Goal: Task Accomplishment & Management: Manage account settings

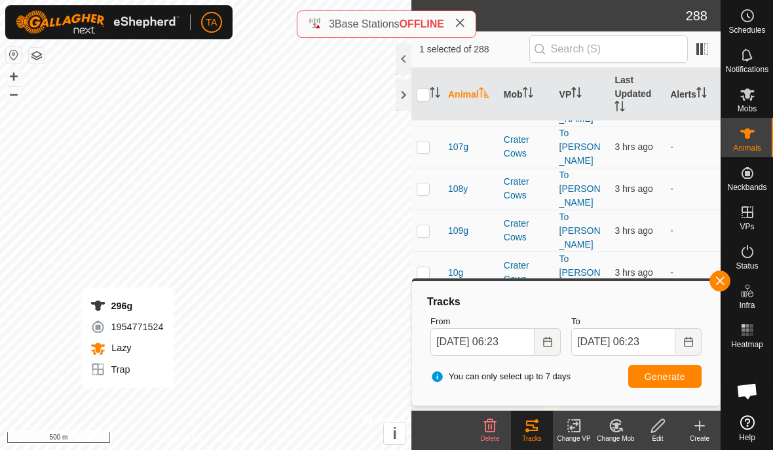
scroll to position [163, 0]
click at [757, 92] on es-mob-svg-icon at bounding box center [747, 94] width 24 height 21
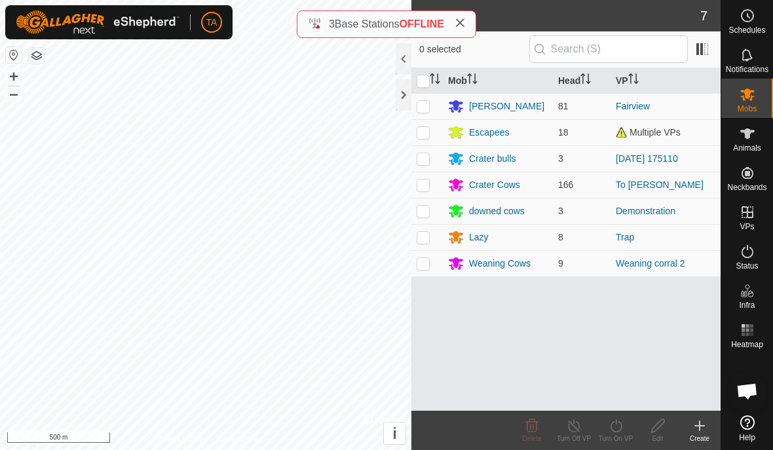
click at [422, 267] on p-checkbox at bounding box center [422, 263] width 13 height 10
click at [418, 268] on p-checkbox at bounding box center [422, 263] width 13 height 10
click at [420, 270] on td at bounding box center [426, 263] width 31 height 26
checkbox input "true"
click at [633, 268] on link "Weaning corral 2" at bounding box center [650, 263] width 69 height 10
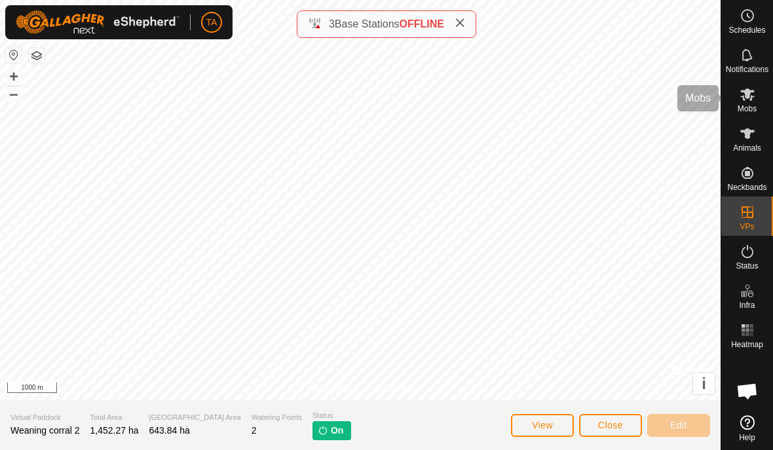
click at [741, 100] on icon at bounding box center [747, 94] width 16 height 16
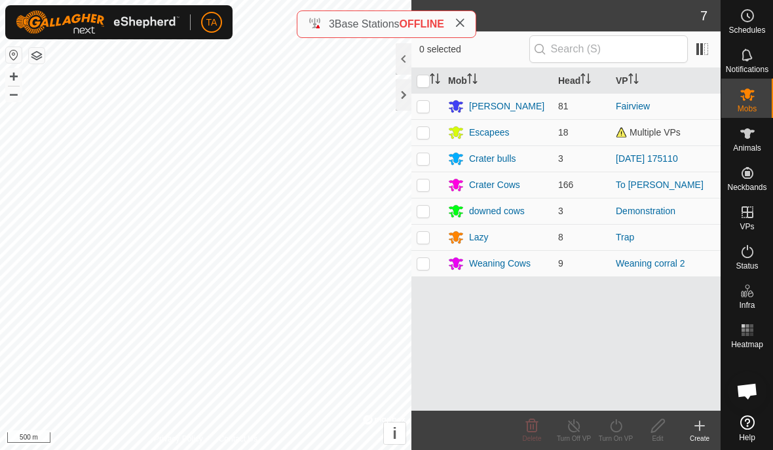
click at [664, 261] on link "Weaning corral 2" at bounding box center [650, 263] width 69 height 10
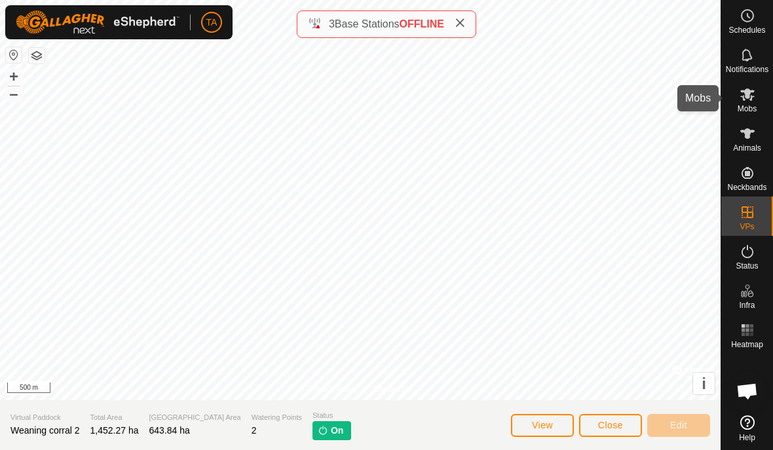
click at [750, 94] on icon at bounding box center [747, 94] width 16 height 16
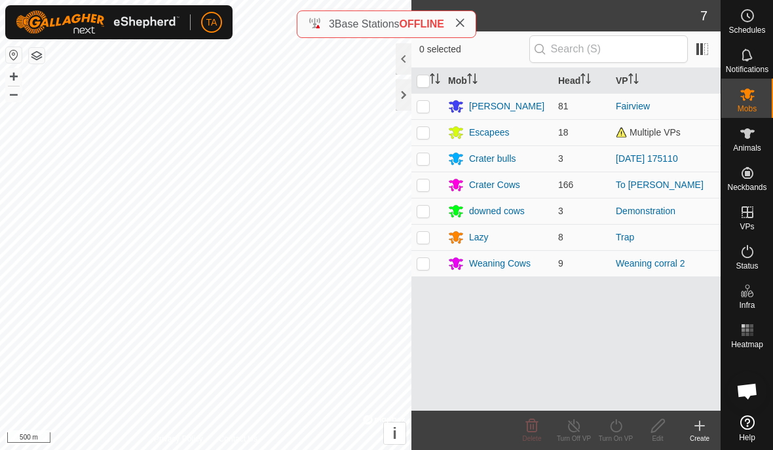
click at [648, 263] on link "Weaning corral 2" at bounding box center [650, 263] width 69 height 10
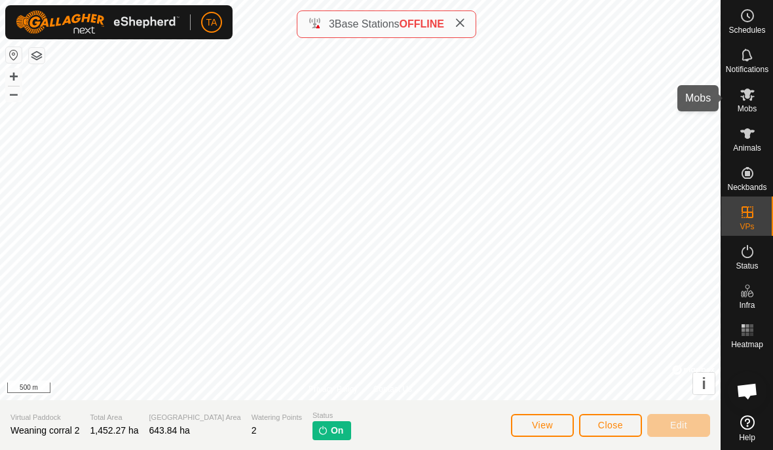
click at [735, 100] on es-mob-svg-icon at bounding box center [747, 94] width 24 height 21
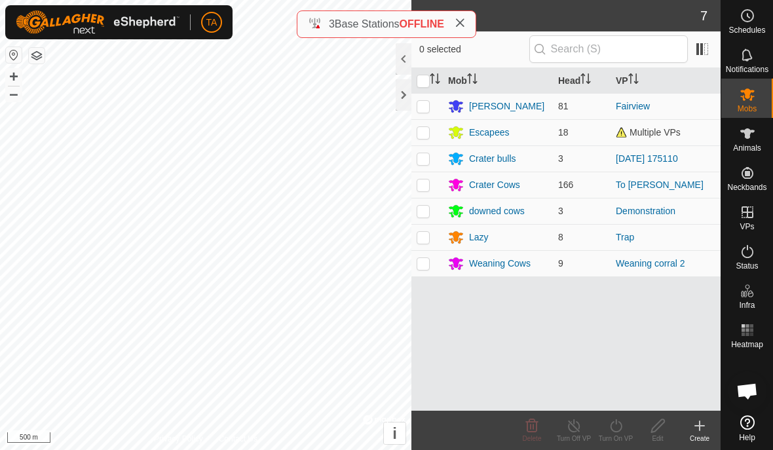
click at [420, 266] on p-checkbox at bounding box center [422, 263] width 13 height 10
checkbox input "true"
click at [433, 78] on icon "Activate to sort" at bounding box center [435, 78] width 10 height 10
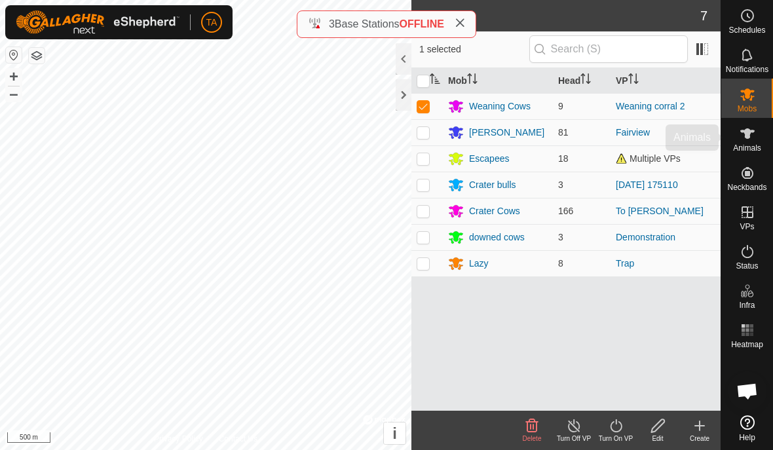
click at [741, 141] on icon at bounding box center [747, 134] width 16 height 16
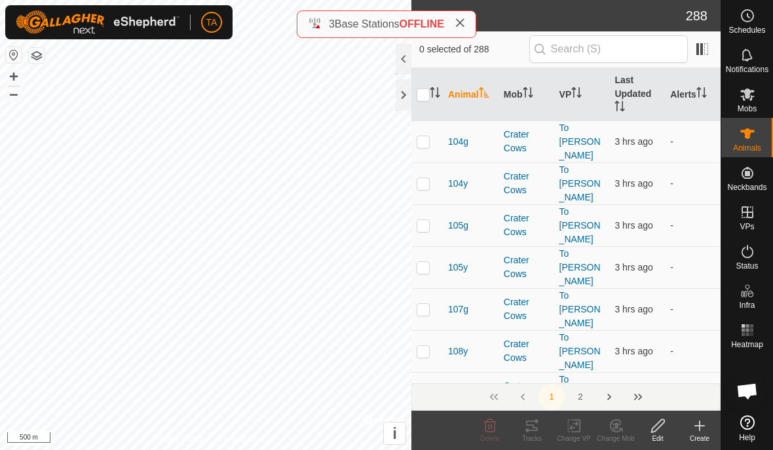
click at [749, 134] on icon at bounding box center [747, 133] width 14 height 10
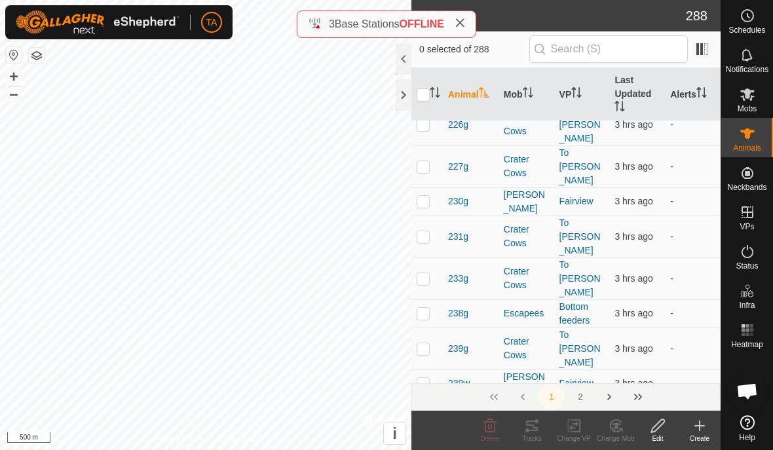
scroll to position [3128, 0]
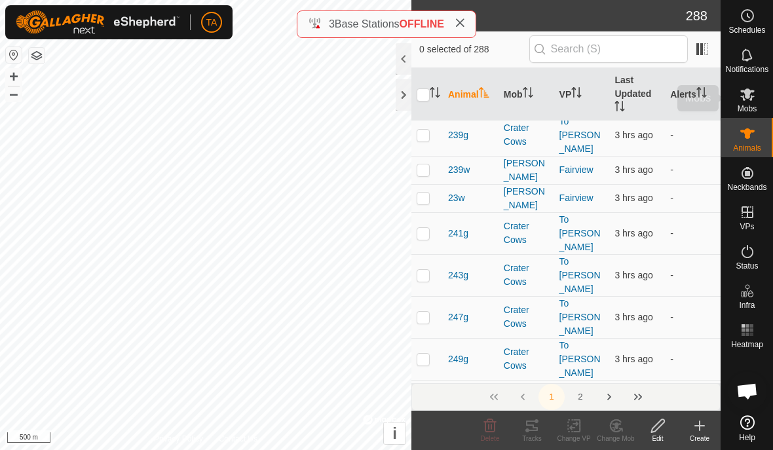
click at [762, 92] on div "Mobs" at bounding box center [747, 98] width 52 height 39
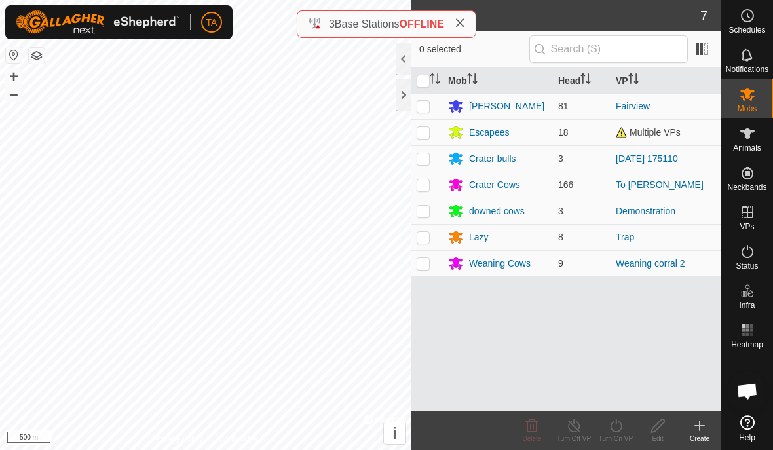
click at [507, 261] on div "Weaning Cows" at bounding box center [500, 264] width 62 height 14
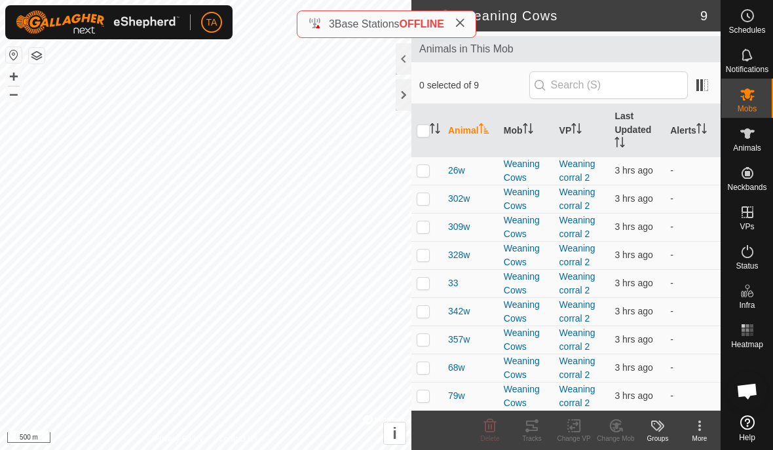
scroll to position [67, 0]
click at [693, 427] on icon at bounding box center [700, 426] width 16 height 16
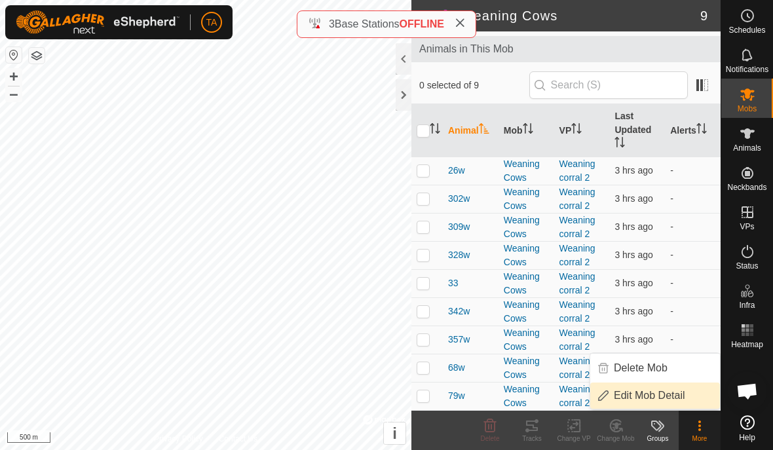
click at [676, 396] on span "Edit Mob Detail" at bounding box center [649, 396] width 71 height 16
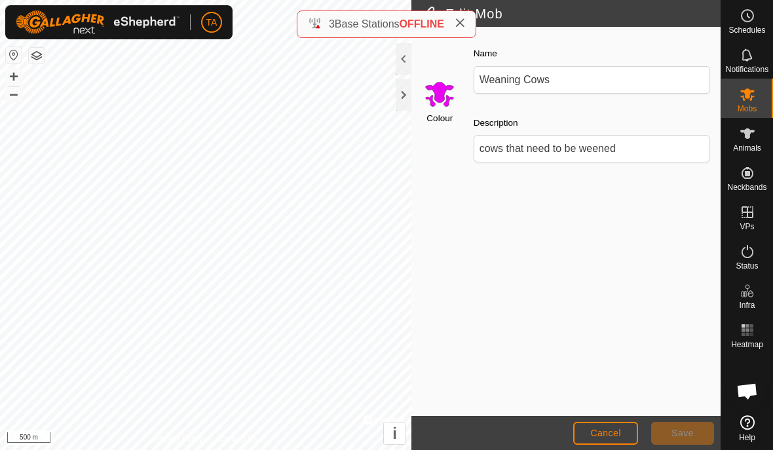
click at [610, 432] on span "Cancel" at bounding box center [605, 433] width 31 height 10
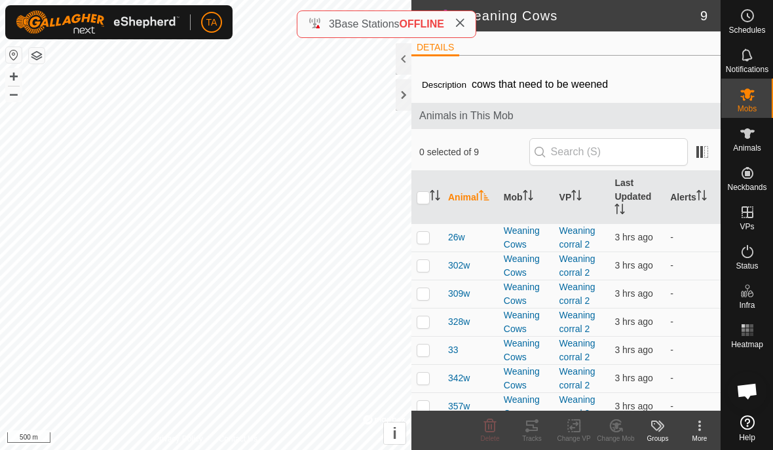
click at [656, 428] on icon at bounding box center [658, 426] width 16 height 16
click at [749, 424] on icon at bounding box center [747, 422] width 14 height 14
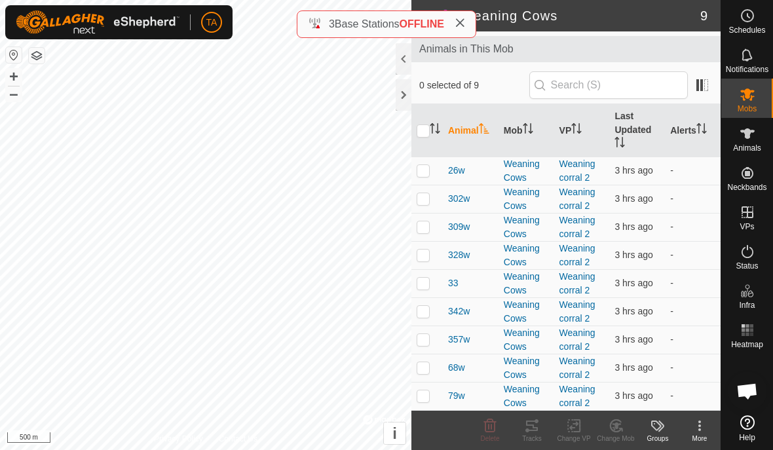
scroll to position [67, 0]
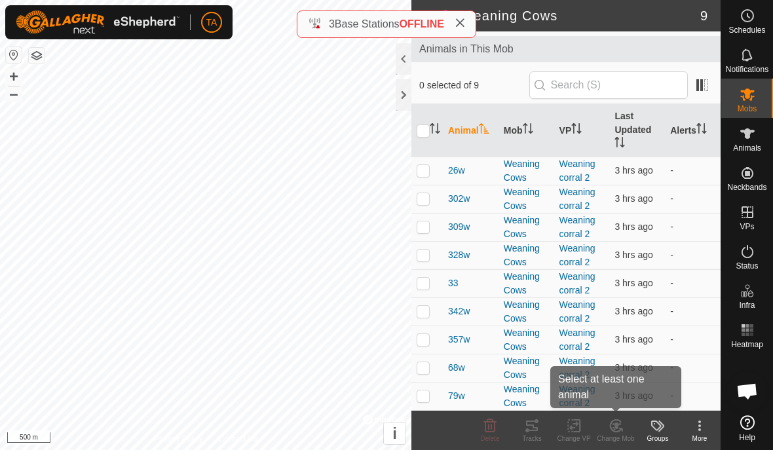
click at [614, 426] on icon at bounding box center [616, 426] width 16 height 16
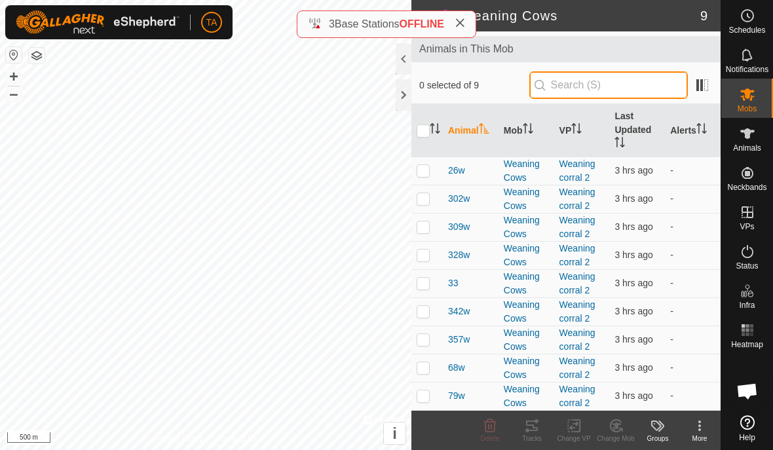
click at [655, 81] on input "text" at bounding box center [608, 85] width 158 height 28
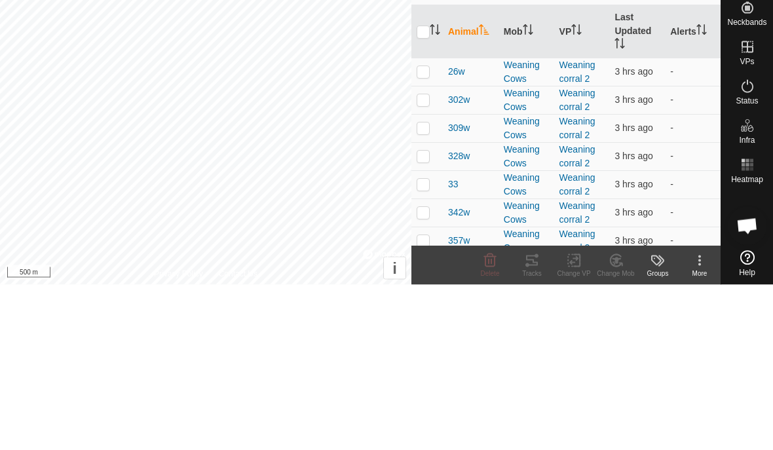
scroll to position [0, 0]
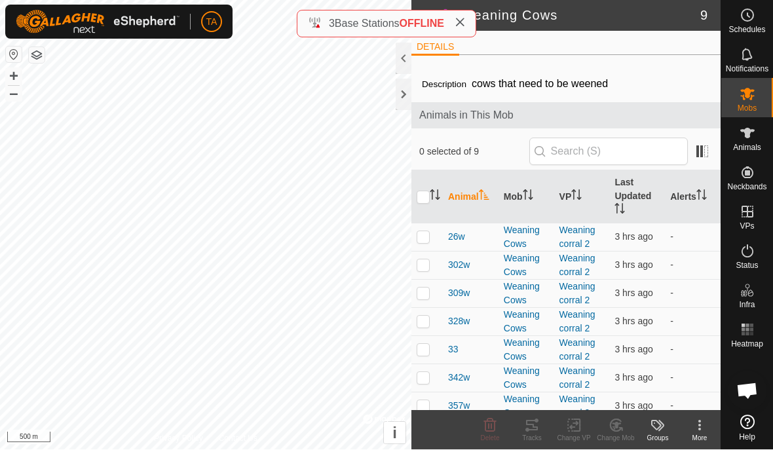
click at [711, 430] on kebab-svg-icon at bounding box center [699, 426] width 42 height 16
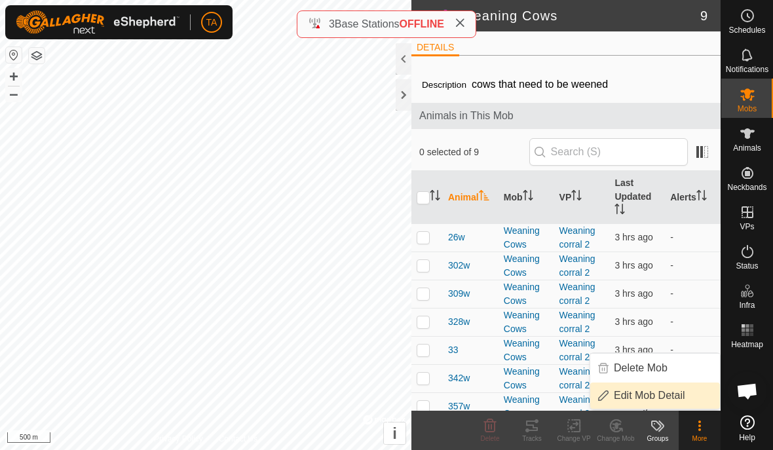
click at [686, 389] on link "Edit Mob Detail" at bounding box center [655, 395] width 130 height 26
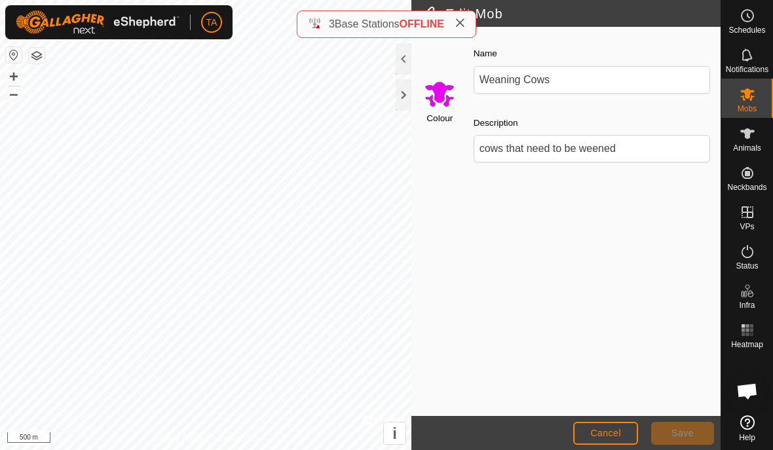
click at [628, 415] on div "Colour Name Weaning Cows Description cows that need to be weened" at bounding box center [565, 221] width 309 height 389
click at [627, 417] on footer "Cancel Save" at bounding box center [565, 433] width 309 height 34
click at [618, 437] on span "Cancel" at bounding box center [605, 433] width 31 height 10
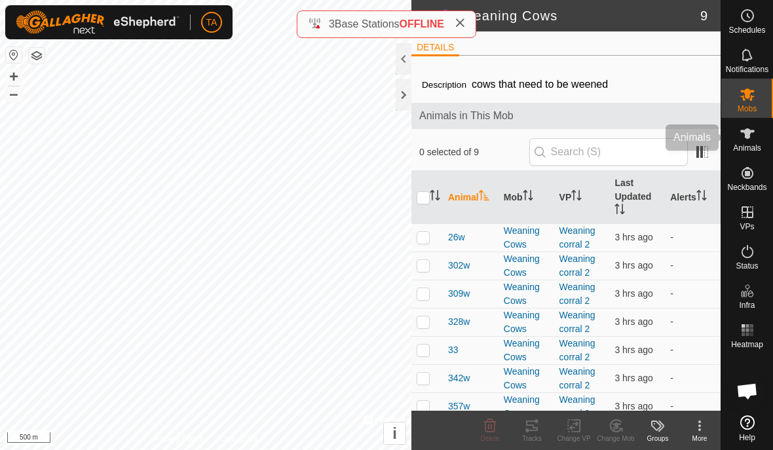
click at [746, 144] on span "Animals" at bounding box center [747, 148] width 28 height 8
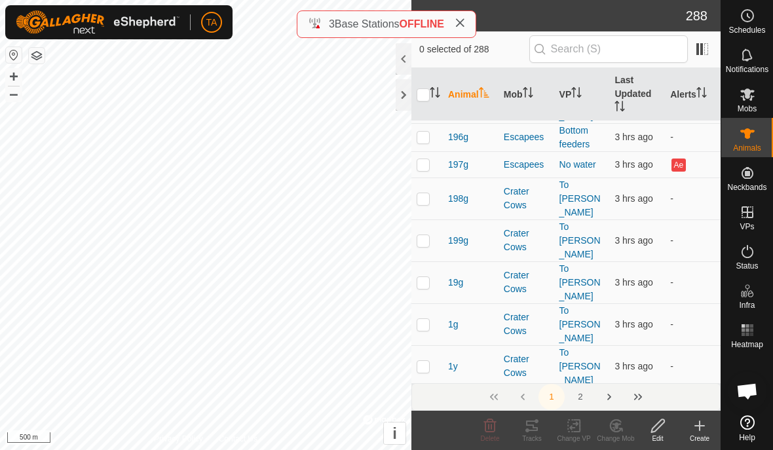
scroll to position [2079, 0]
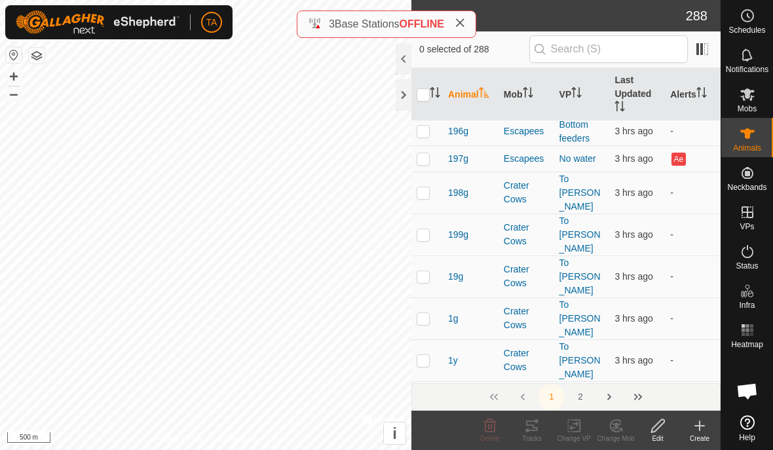
click at [519, 96] on th "Mob" at bounding box center [526, 94] width 56 height 53
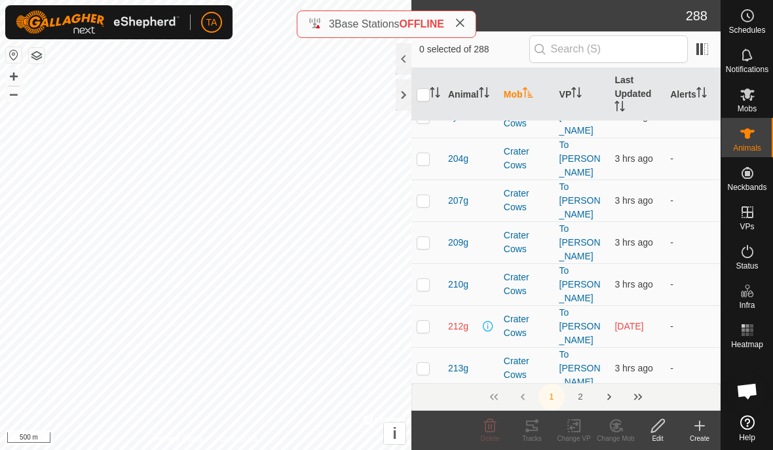
scroll to position [0, 0]
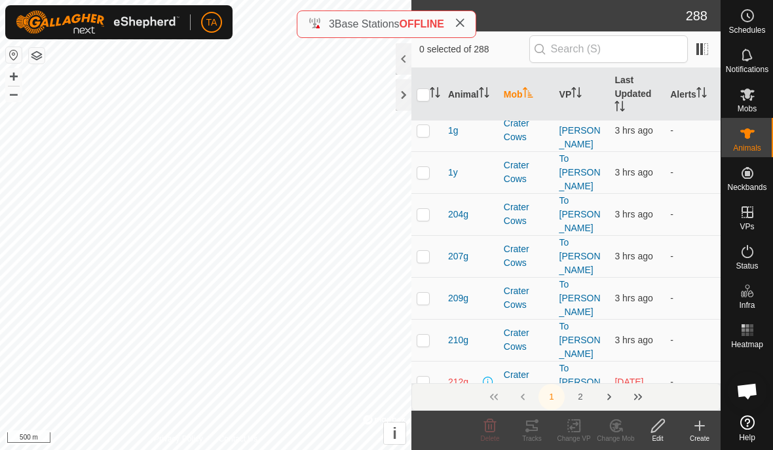
click at [663, 429] on icon at bounding box center [658, 426] width 16 height 16
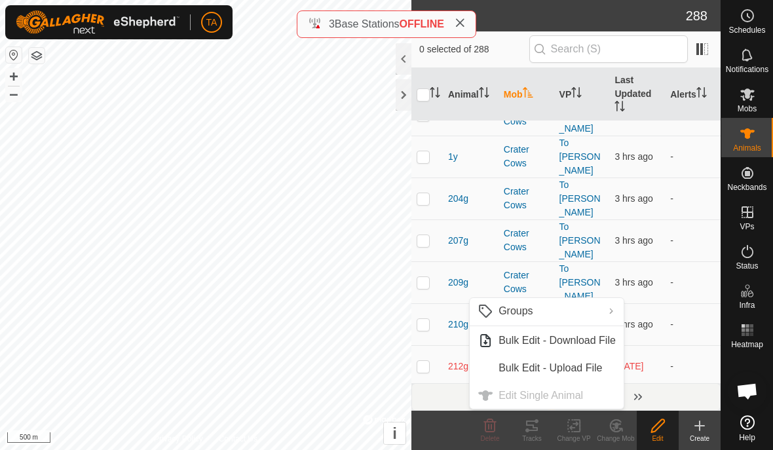
scroll to position [2039, 0]
click at [585, 399] on ul "Groups CRTR Cows going to [GEOGRAPHIC_DATA] OLVR Cows going to [PERSON_NAME] Ra…" at bounding box center [547, 353] width 154 height 111
click at [525, 403] on ul "Groups CRTR Cows going to [GEOGRAPHIC_DATA] OLVR Cows going to [PERSON_NAME] Ra…" at bounding box center [547, 353] width 154 height 111
click at [535, 402] on ul "Groups CRTR Cows going to [GEOGRAPHIC_DATA] OLVR Cows going to [PERSON_NAME] Ra…" at bounding box center [547, 353] width 154 height 111
click at [542, 397] on ul "Groups CRTR Cows going to [GEOGRAPHIC_DATA] OLVR Cows going to [PERSON_NAME] Ra…" at bounding box center [547, 353] width 154 height 111
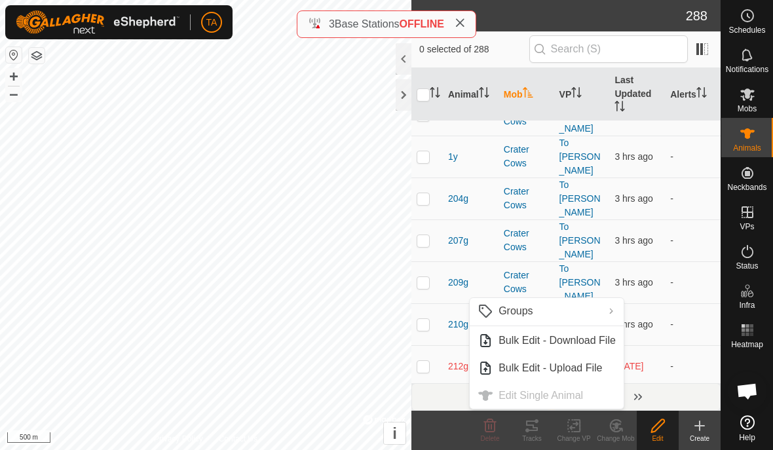
click at [545, 393] on ul "Groups CRTR Cows going to [GEOGRAPHIC_DATA] OLVR Cows going to [PERSON_NAME] Ra…" at bounding box center [547, 353] width 154 height 111
click at [621, 428] on icon at bounding box center [615, 426] width 11 height 12
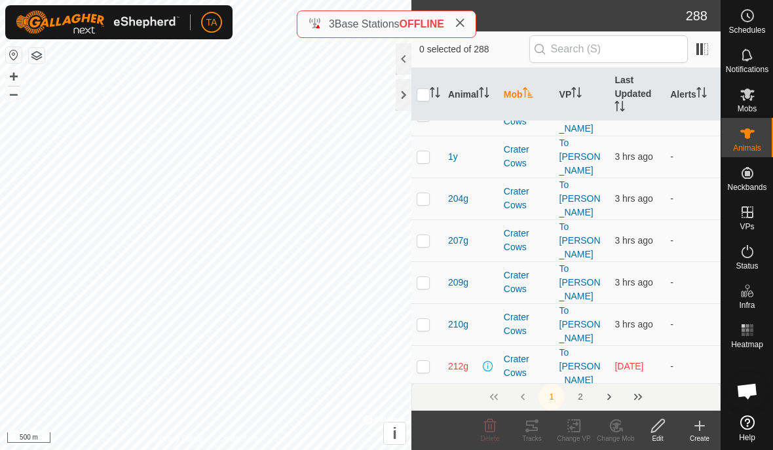
click at [624, 428] on change-mob-svg-icon at bounding box center [616, 426] width 42 height 16
click at [667, 427] on edit-svg-icon at bounding box center [658, 426] width 42 height 16
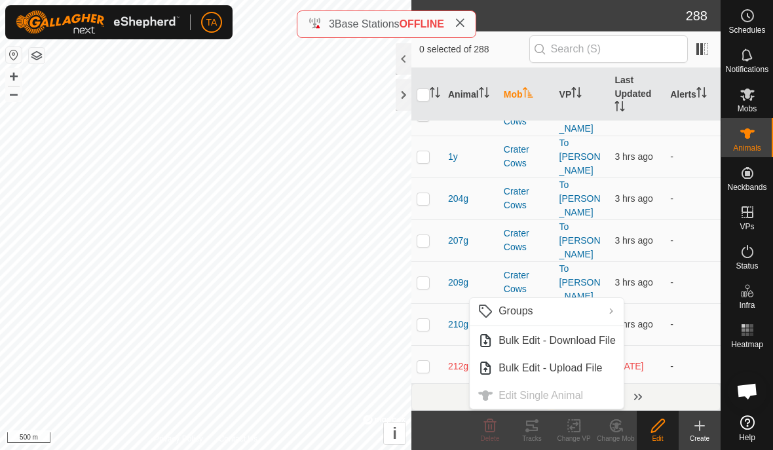
click at [599, 400] on ul "Groups CRTR Cows going to [GEOGRAPHIC_DATA] OLVR Cows going to [PERSON_NAME] Ra…" at bounding box center [547, 353] width 154 height 111
click at [546, 400] on ul "Groups CRTR Cows going to [GEOGRAPHIC_DATA] OLVR Cows going to [PERSON_NAME] Ra…" at bounding box center [547, 353] width 154 height 111
click at [547, 399] on ul "Groups CRTR Cows going to [GEOGRAPHIC_DATA] OLVR Cows going to [PERSON_NAME] Ra…" at bounding box center [547, 353] width 154 height 111
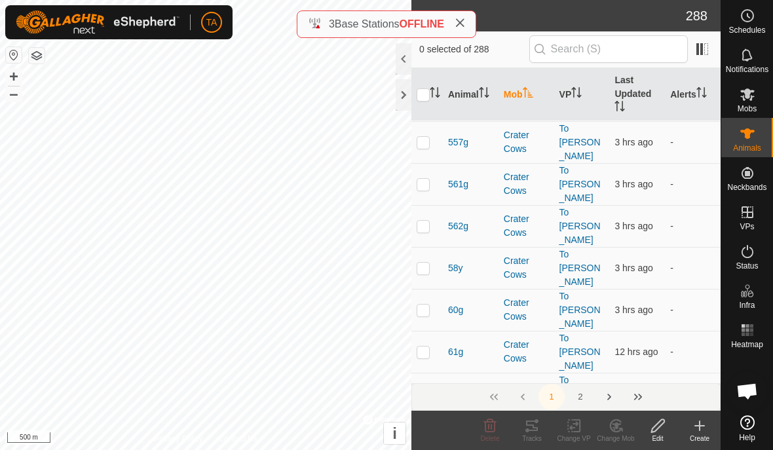
scroll to position [5406, 0]
